Goal: Task Accomplishment & Management: Complete application form

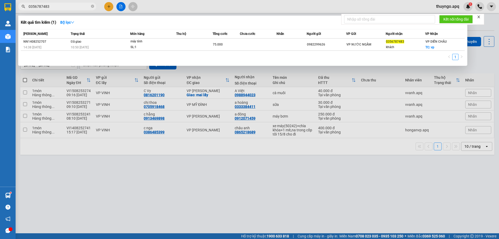
click at [75, 8] on input "0356787483" at bounding box center [59, 7] width 61 height 6
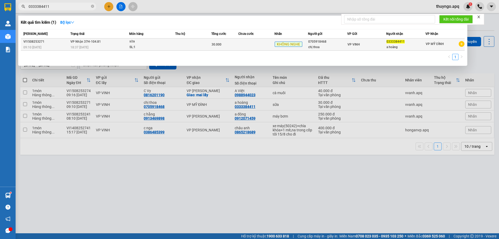
type input "0333384411"
click at [88, 42] on span "VP Nhận 37H-104.81" at bounding box center [85, 42] width 30 height 4
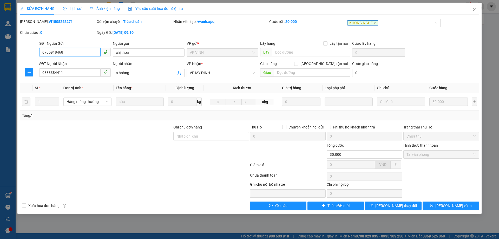
type input "0705918468"
type input "chị thoa"
type input "0333384411"
type input "a hoàng"
type input "30.000"
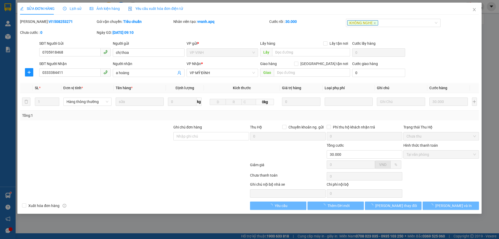
click at [75, 7] on span "Lịch sử" at bounding box center [72, 9] width 18 height 4
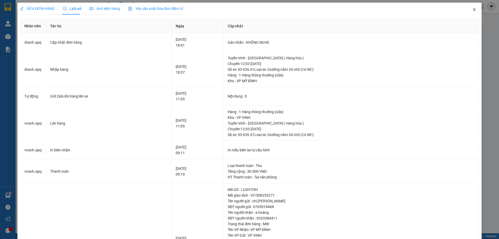
click at [473, 10] on icon "close" at bounding box center [474, 9] width 3 height 3
